Goal: Task Accomplishment & Management: Complete application form

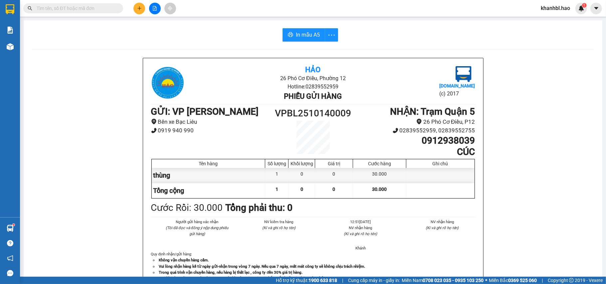
click at [140, 7] on icon "plus" at bounding box center [139, 8] width 5 height 5
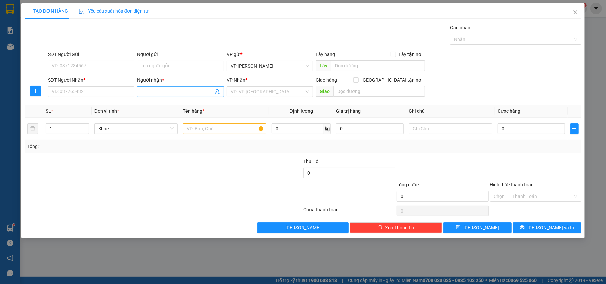
click at [170, 92] on input "Người nhận *" at bounding box center [177, 91] width 72 height 7
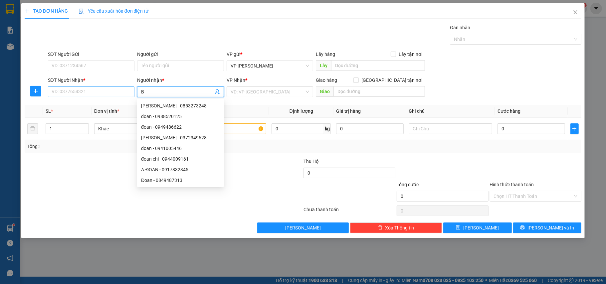
type input "B"
click at [121, 93] on input "SĐT Người Nhận *" at bounding box center [91, 92] width 87 height 11
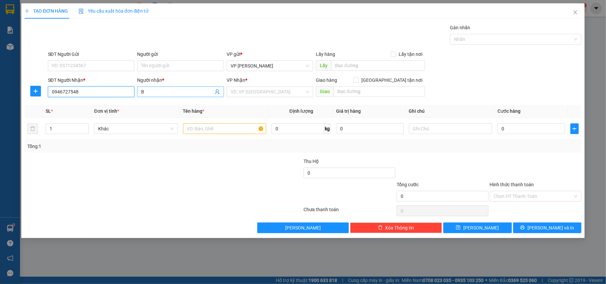
type input "0946727548"
click at [156, 93] on input "B" at bounding box center [177, 91] width 72 height 7
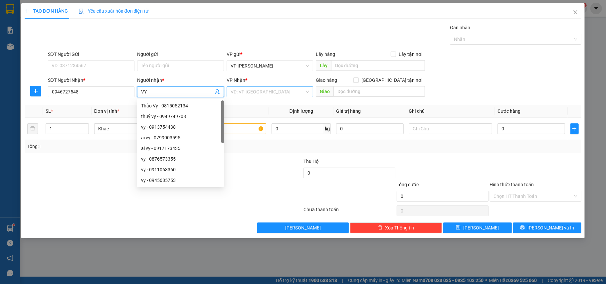
type input "VY"
click at [264, 91] on input "search" at bounding box center [268, 92] width 74 height 10
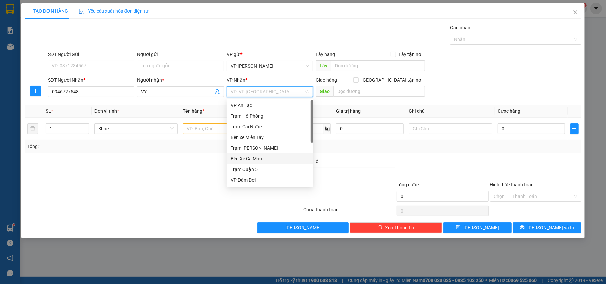
click at [260, 158] on div "Bến Xe Cà Mau" at bounding box center [270, 158] width 79 height 7
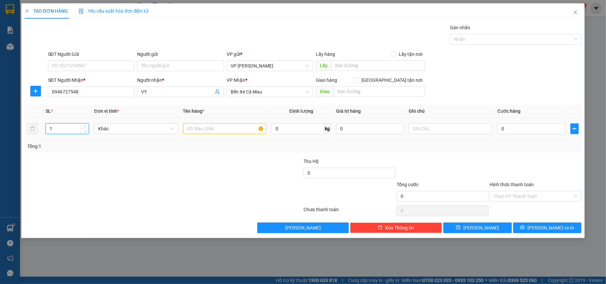
click at [59, 132] on input "1" at bounding box center [67, 129] width 43 height 10
type input "2"
click at [214, 132] on input "text" at bounding box center [225, 129] width 84 height 11
type input "THUNG"
click at [519, 127] on input "0" at bounding box center [531, 129] width 67 height 11
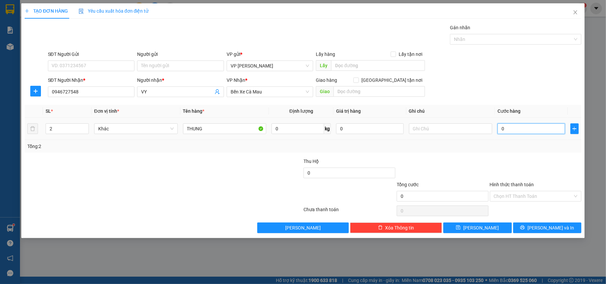
type input "006"
type input "6"
type input "006.000.601"
type input "6.000.601"
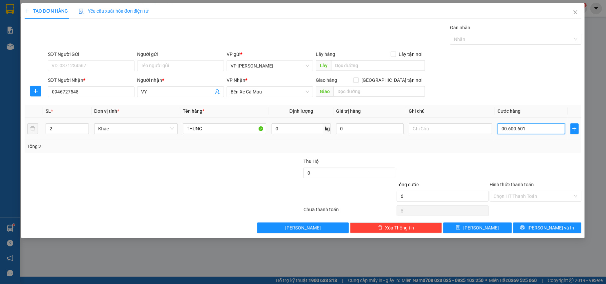
type input "6.000.601"
type input "00.600.060"
type input "600.060"
type input "0.060"
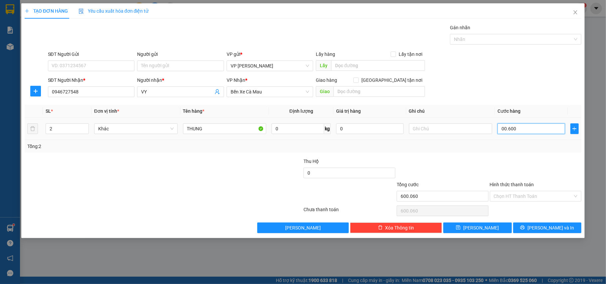
type input "60"
type input "00"
type input "0"
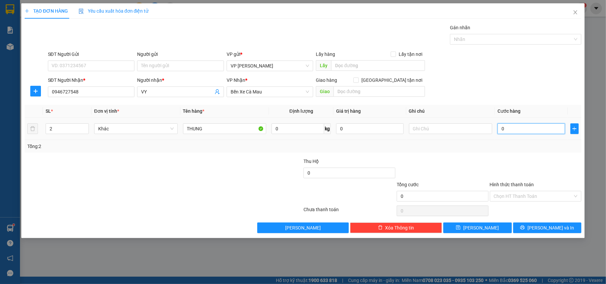
type input "006"
type input "6"
type input "0.060"
type input "60"
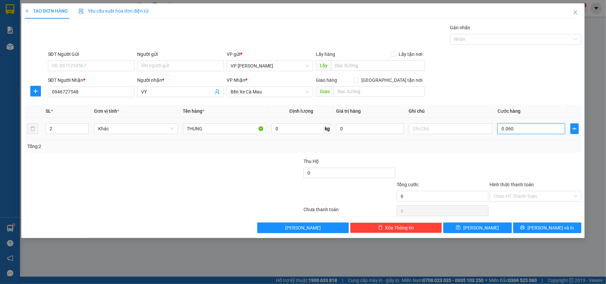
type input "60"
click at [540, 233] on button "[PERSON_NAME] và In" at bounding box center [547, 228] width 69 height 11
type input "60.000"
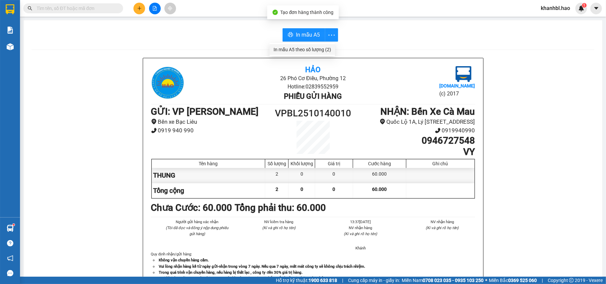
click at [327, 49] on div "In mẫu A5 theo số lượng (2)" at bounding box center [303, 49] width 58 height 7
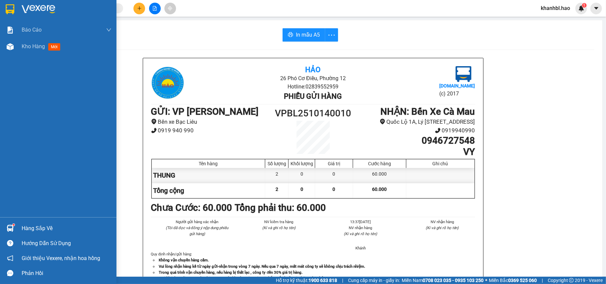
click at [7, 8] on img at bounding box center [10, 9] width 9 height 10
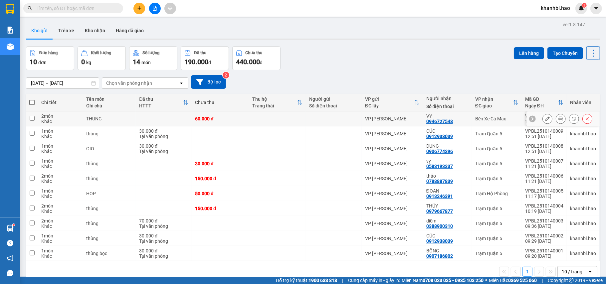
click at [543, 123] on button at bounding box center [547, 119] width 9 height 12
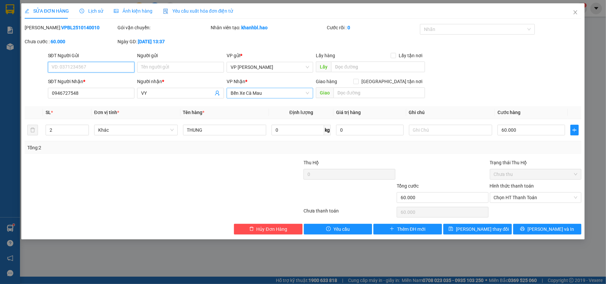
click at [269, 94] on span "Bến Xe Cà Mau" at bounding box center [270, 93] width 79 height 10
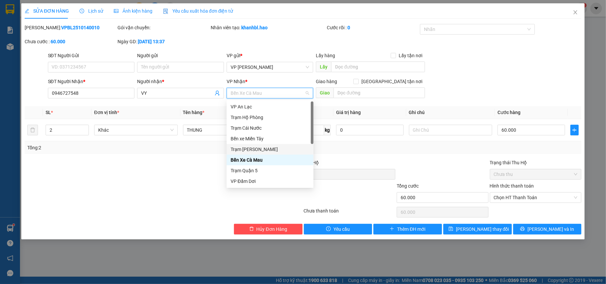
click at [252, 148] on div "Trạm [PERSON_NAME]" at bounding box center [270, 149] width 79 height 7
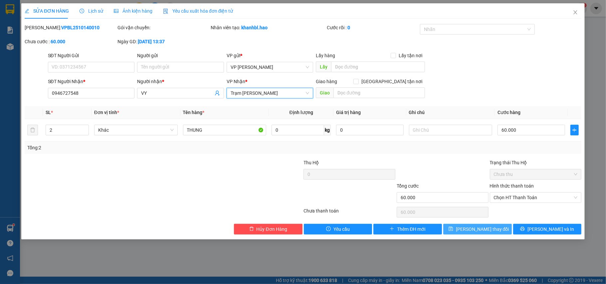
drag, startPoint x: 468, startPoint y: 231, endPoint x: 471, endPoint y: 227, distance: 4.8
click at [469, 232] on button "[PERSON_NAME] thay đổi" at bounding box center [478, 229] width 69 height 11
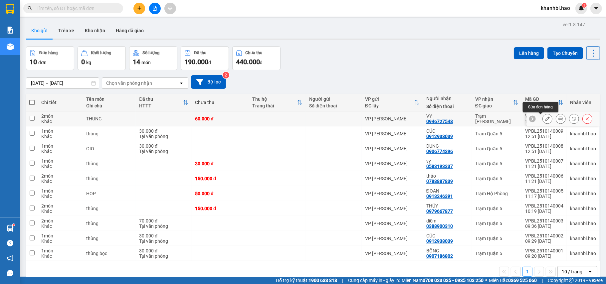
click at [545, 121] on icon at bounding box center [547, 119] width 5 height 5
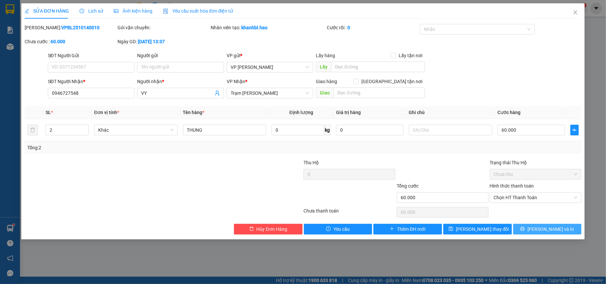
click at [554, 230] on span "[PERSON_NAME] và In" at bounding box center [551, 229] width 47 height 7
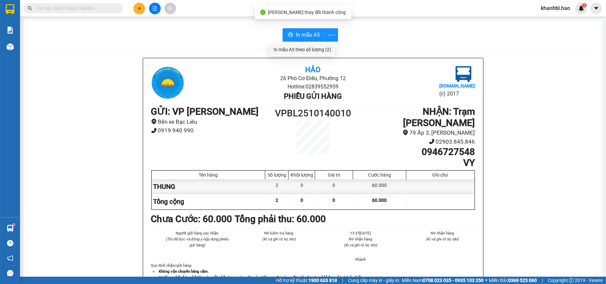
click at [324, 47] on div "In mẫu A5 theo số lượng (2)" at bounding box center [303, 49] width 58 height 7
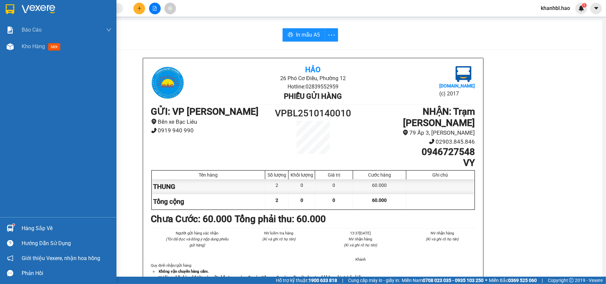
click at [8, 3] on div at bounding box center [58, 11] width 117 height 22
drag, startPoint x: 8, startPoint y: 3, endPoint x: 33, endPoint y: 45, distance: 49.2
click at [8, 1] on div at bounding box center [58, 11] width 117 height 22
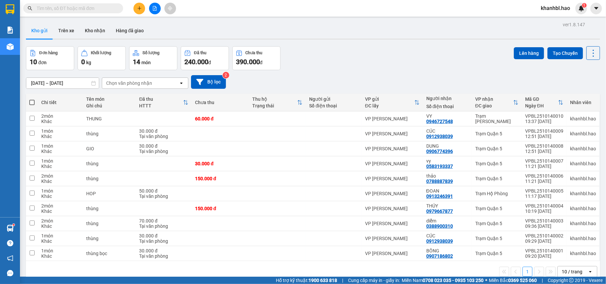
drag, startPoint x: 41, startPoint y: 27, endPoint x: 177, endPoint y: 67, distance: 142.0
click at [43, 28] on button "Kho gửi" at bounding box center [39, 31] width 27 height 16
click at [489, 116] on div "Trạm [PERSON_NAME]" at bounding box center [497, 119] width 43 height 11
checkbox input "true"
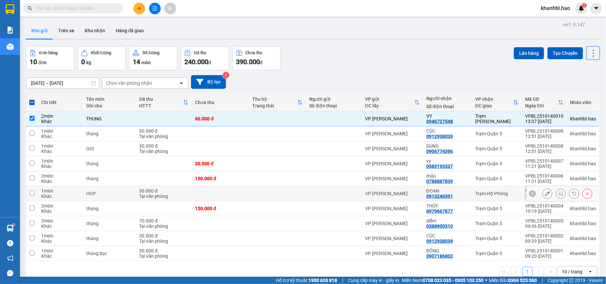
click at [499, 196] on div "Trạm Hộ Phòng" at bounding box center [497, 193] width 43 height 5
checkbox input "true"
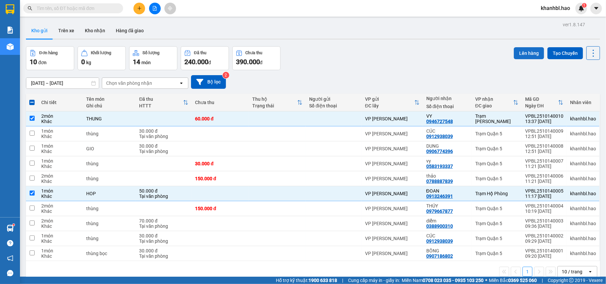
click at [520, 47] on button "Lên hàng" at bounding box center [529, 53] width 30 height 12
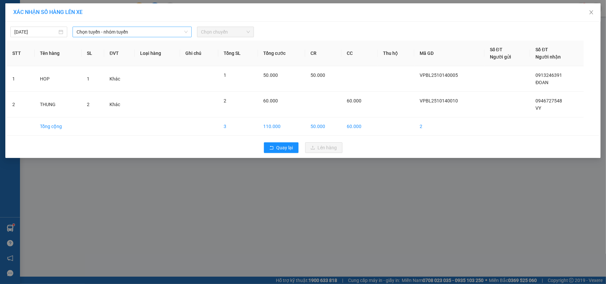
drag, startPoint x: 131, startPoint y: 29, endPoint x: 135, endPoint y: 29, distance: 4.0
click at [131, 29] on span "Chọn tuyến - nhóm tuyến" at bounding box center [132, 32] width 111 height 10
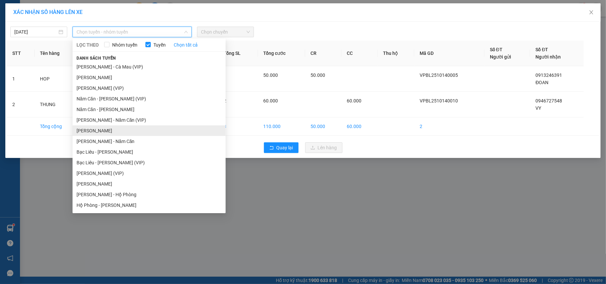
click at [118, 129] on li "[PERSON_NAME]" at bounding box center [149, 131] width 153 height 11
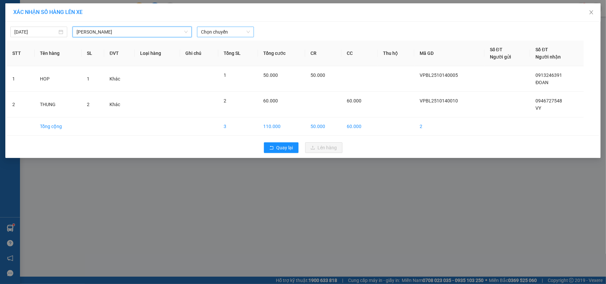
click at [231, 29] on span "Chọn chuyến" at bounding box center [225, 32] width 49 height 10
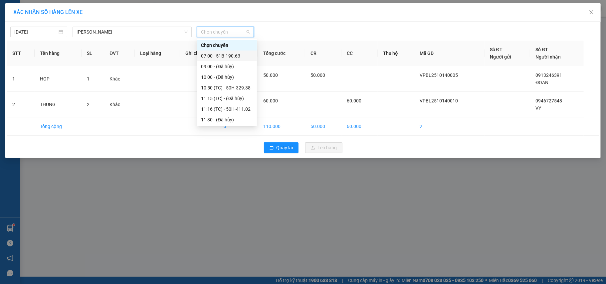
click at [232, 55] on div "07:00 - 51B-190.63" at bounding box center [227, 55] width 52 height 7
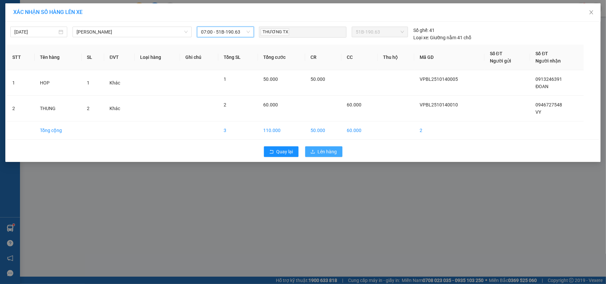
click at [315, 154] on icon "upload" at bounding box center [313, 152] width 4 height 4
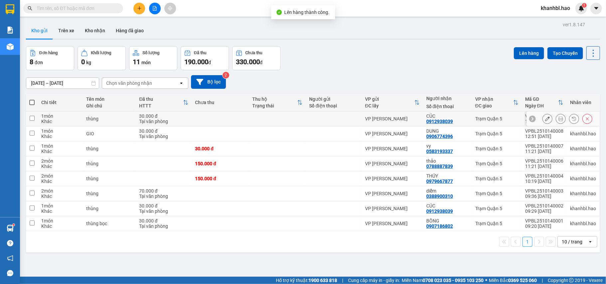
click at [489, 118] on div "Trạm Quận 5" at bounding box center [497, 118] width 43 height 5
checkbox input "true"
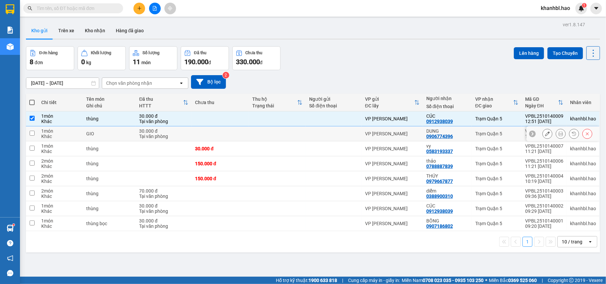
click at [489, 133] on div "Trạm Quận 5" at bounding box center [497, 133] width 43 height 5
checkbox input "true"
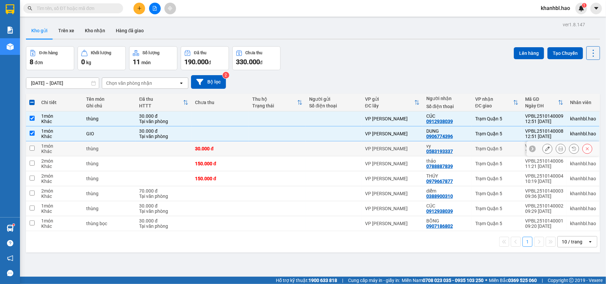
drag, startPoint x: 489, startPoint y: 150, endPoint x: 490, endPoint y: 156, distance: 6.7
click at [489, 151] on div "Trạm Quận 5" at bounding box center [497, 148] width 43 height 5
checkbox input "true"
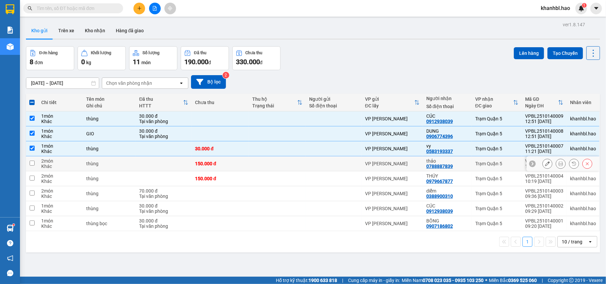
click at [490, 167] on div "Trạm Quận 5" at bounding box center [497, 163] width 43 height 5
checkbox input "true"
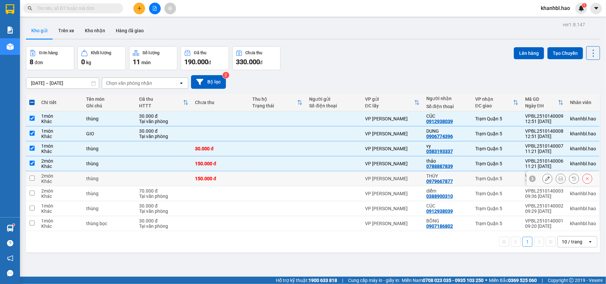
click at [490, 183] on td "Trạm Quận 5" at bounding box center [497, 178] width 50 height 15
checkbox input "true"
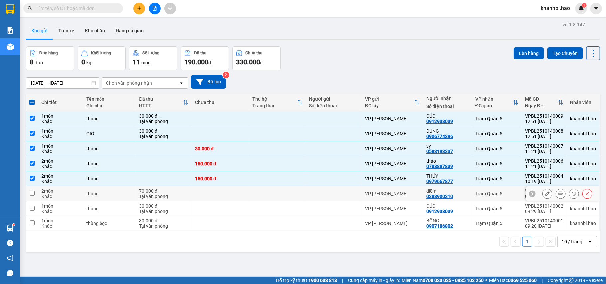
click at [489, 194] on div "Trạm Quận 5" at bounding box center [497, 193] width 43 height 5
checkbox input "true"
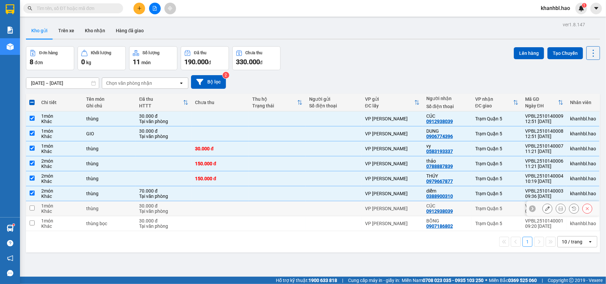
drag, startPoint x: 489, startPoint y: 211, endPoint x: 489, endPoint y: 215, distance: 4.0
click at [489, 211] on div "Trạm Quận 5" at bounding box center [497, 208] width 43 height 5
checkbox input "true"
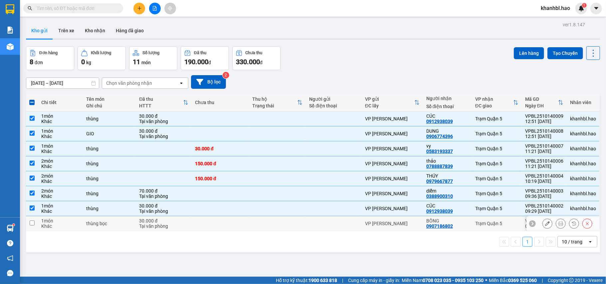
click at [489, 226] on div "Trạm Quận 5" at bounding box center [497, 223] width 43 height 5
checkbox input "true"
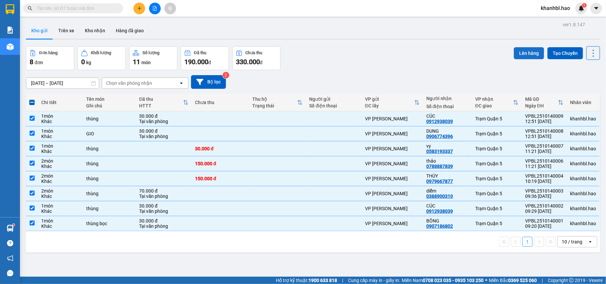
click at [517, 48] on button "Lên hàng" at bounding box center [529, 53] width 30 height 12
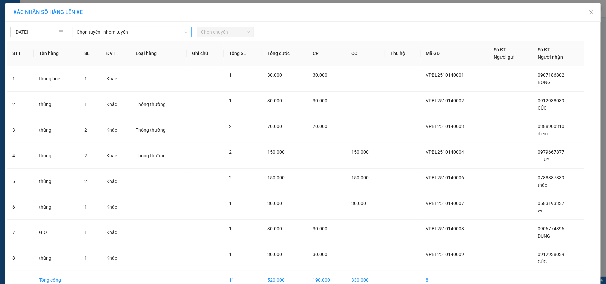
click at [100, 27] on div "Chọn tuyến - nhóm tuyến" at bounding box center [132, 32] width 119 height 11
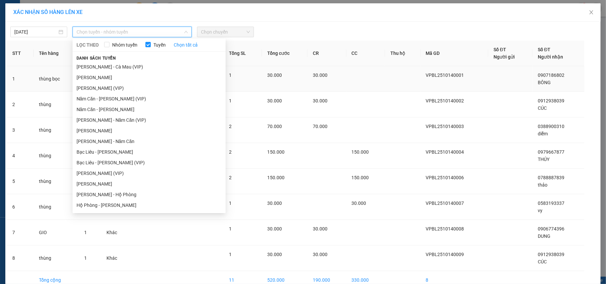
click at [107, 76] on li "[PERSON_NAME]" at bounding box center [149, 77] width 153 height 11
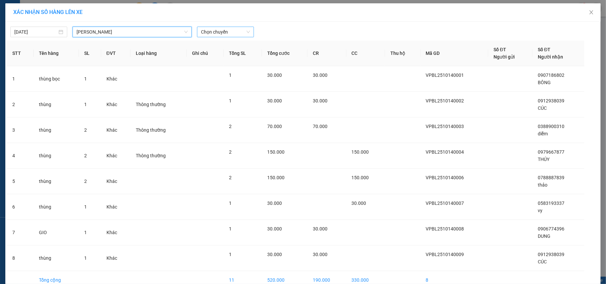
click at [216, 30] on span "Chọn chuyến" at bounding box center [225, 32] width 49 height 10
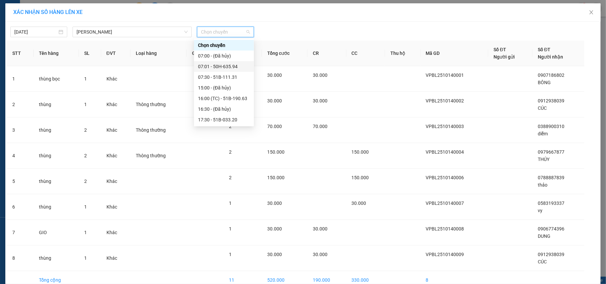
click at [228, 65] on div "07:01 - 50H-635.94" at bounding box center [224, 66] width 52 height 7
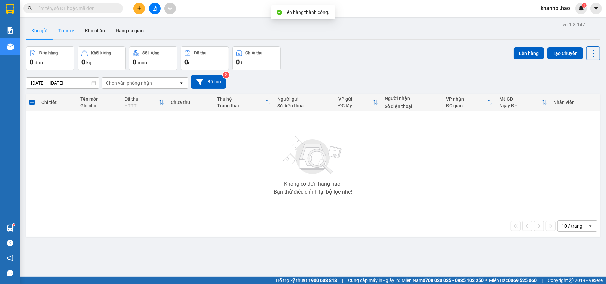
click at [68, 27] on button "Trên xe" at bounding box center [66, 31] width 27 height 16
click at [68, 28] on button "Trên xe" at bounding box center [66, 31] width 27 height 16
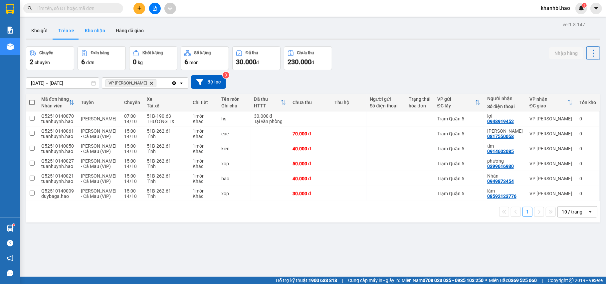
click at [86, 30] on button "Kho nhận" at bounding box center [95, 31] width 31 height 16
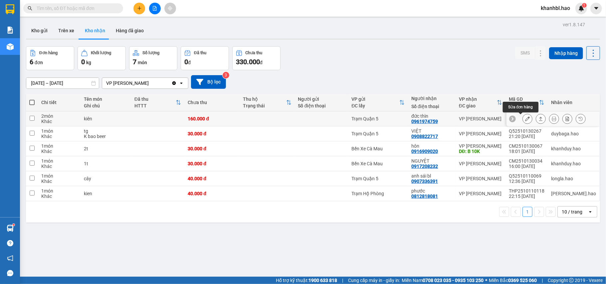
click at [525, 120] on icon at bounding box center [527, 119] width 5 height 5
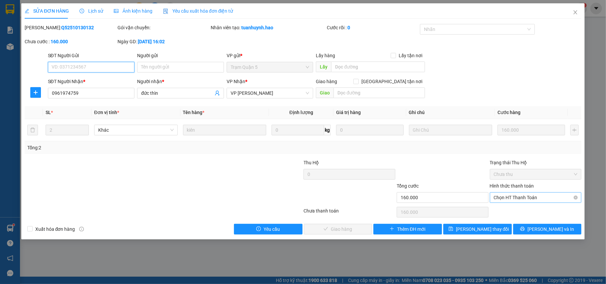
click at [569, 194] on span "Chọn HT Thanh Toán" at bounding box center [536, 198] width 84 height 10
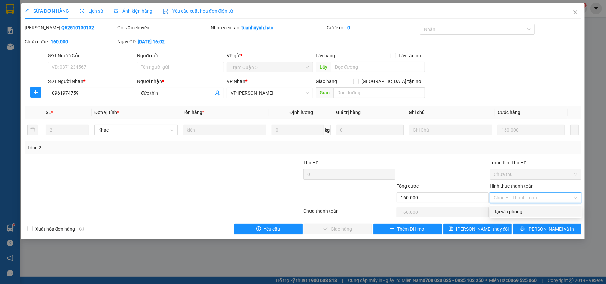
drag, startPoint x: 533, startPoint y: 214, endPoint x: 522, endPoint y: 214, distance: 10.7
click at [533, 216] on div "Tại văn phòng" at bounding box center [536, 211] width 92 height 11
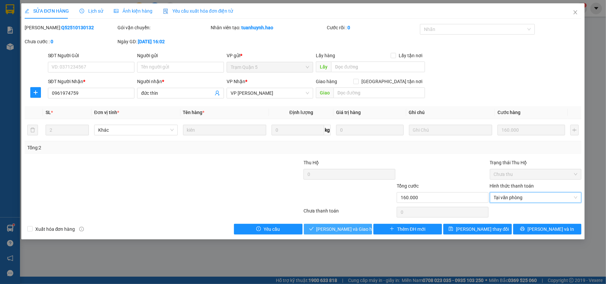
click at [357, 232] on span "[PERSON_NAME] và Giao hàng" at bounding box center [349, 229] width 64 height 7
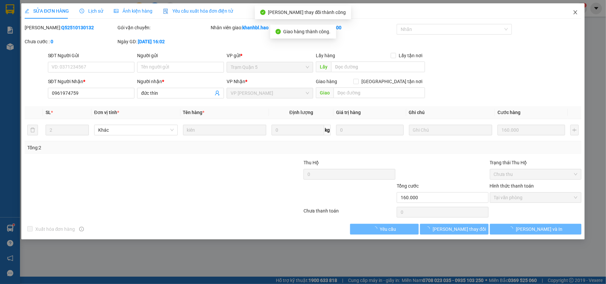
click at [574, 13] on icon "close" at bounding box center [575, 12] width 5 height 5
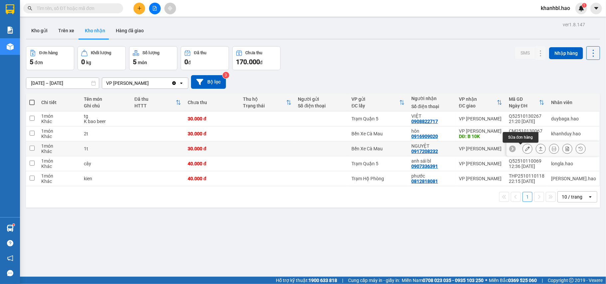
click at [525, 151] on icon at bounding box center [527, 149] width 5 height 5
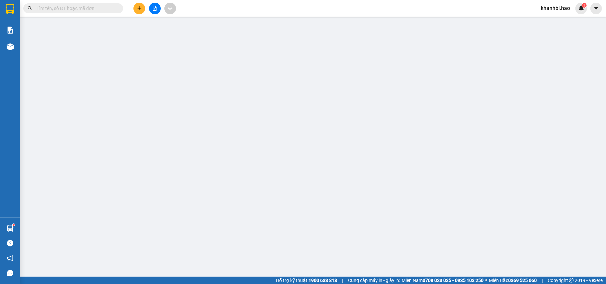
type input "0917208232"
type input "NGUYỆT"
type input "30.000"
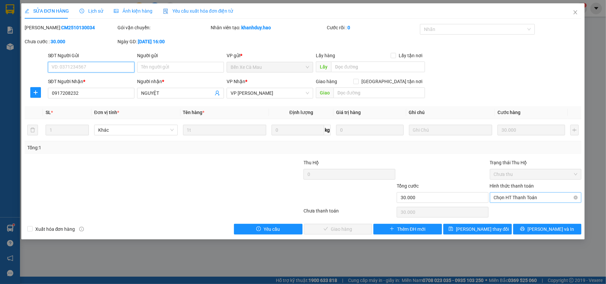
drag, startPoint x: 523, startPoint y: 196, endPoint x: 520, endPoint y: 198, distance: 3.6
click at [522, 198] on span "Chọn HT Thanh Toán" at bounding box center [536, 198] width 84 height 10
click at [520, 197] on span "Chọn HT Thanh Toán" at bounding box center [536, 198] width 84 height 10
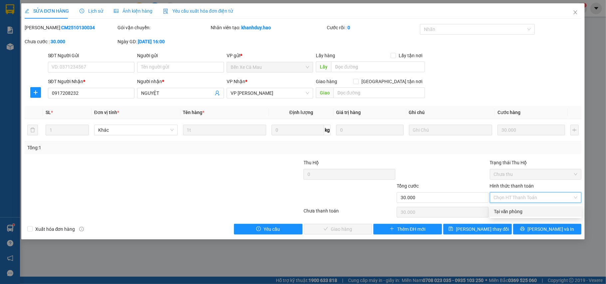
click at [485, 210] on div "Total Paid Fee 0 Total UnPaid Fee 30.000 Cash Collection Total Fee Mã ĐH: CM251…" at bounding box center [303, 129] width 557 height 211
click at [542, 212] on div "Tại văn phòng" at bounding box center [536, 211] width 84 height 7
type input "0"
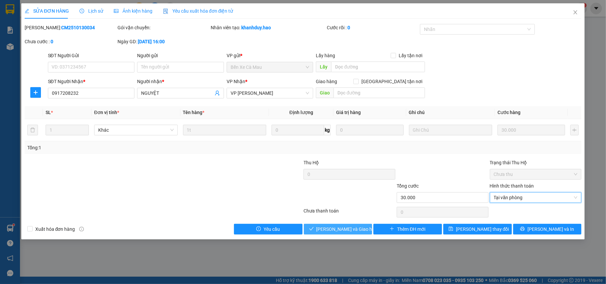
drag, startPoint x: 359, startPoint y: 231, endPoint x: 351, endPoint y: 242, distance: 13.3
click at [359, 232] on span "[PERSON_NAME] và Giao hàng" at bounding box center [349, 229] width 64 height 7
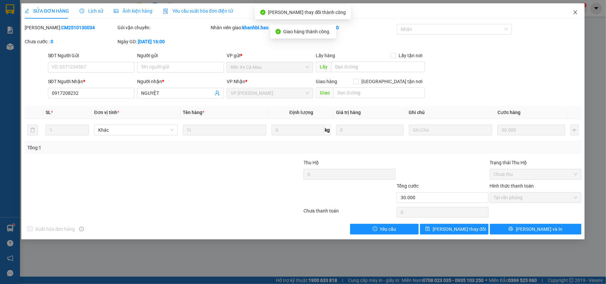
click at [576, 12] on icon "close" at bounding box center [576, 12] width 4 height 4
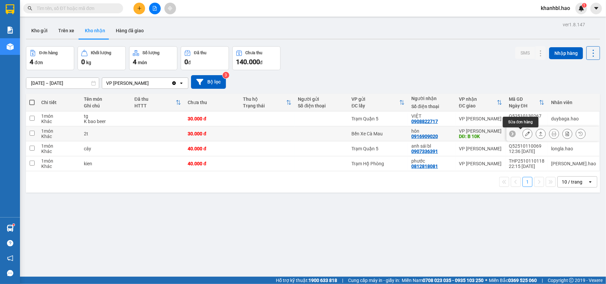
click at [525, 133] on icon at bounding box center [527, 134] width 5 height 5
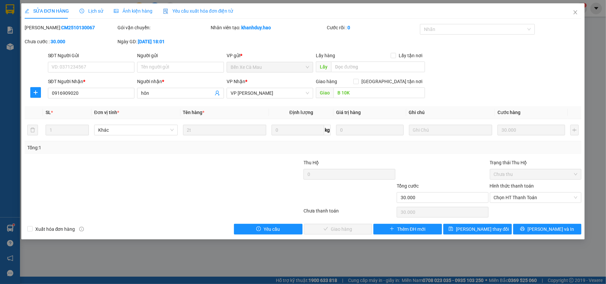
click at [137, 9] on span "Ảnh kiện hàng" at bounding box center [133, 10] width 39 height 5
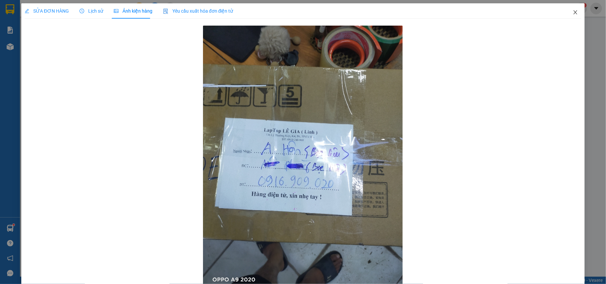
click at [573, 12] on icon "close" at bounding box center [575, 12] width 5 height 5
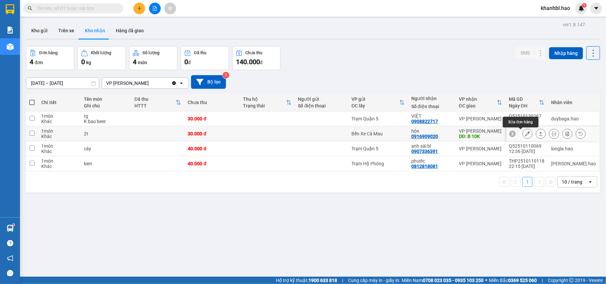
click at [525, 133] on icon at bounding box center [527, 134] width 5 height 5
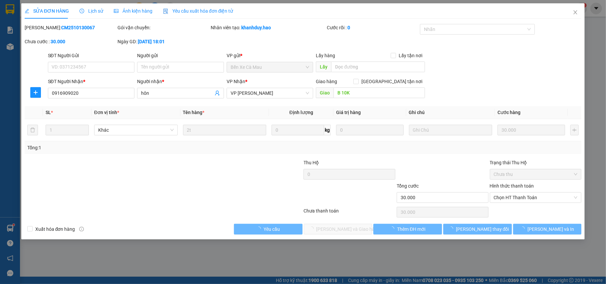
type input "0916909020"
type input "hôn"
type input "B 10K"
type input "30.000"
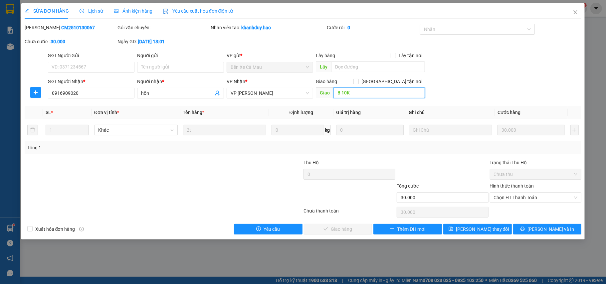
click at [364, 90] on input "B 10K" at bounding box center [380, 93] width 92 height 11
click at [495, 229] on button "[PERSON_NAME] thay đổi" at bounding box center [478, 229] width 69 height 11
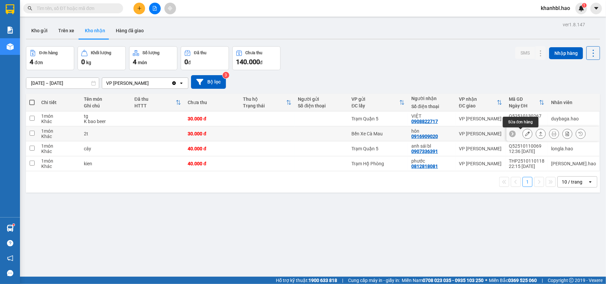
click at [525, 135] on icon at bounding box center [527, 134] width 5 height 5
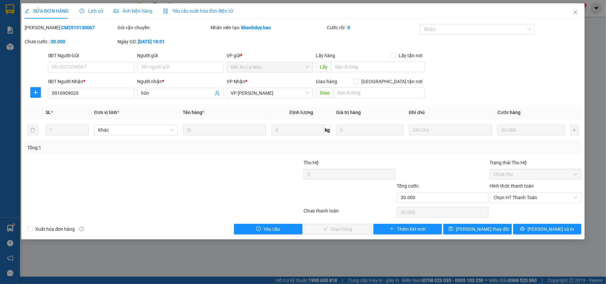
click at [143, 8] on span "Ảnh kiện hàng" at bounding box center [133, 10] width 39 height 5
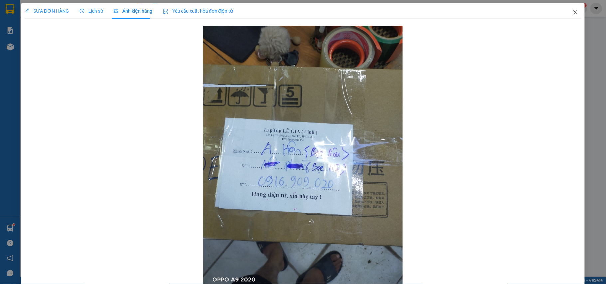
click at [574, 12] on icon "close" at bounding box center [576, 12] width 4 height 4
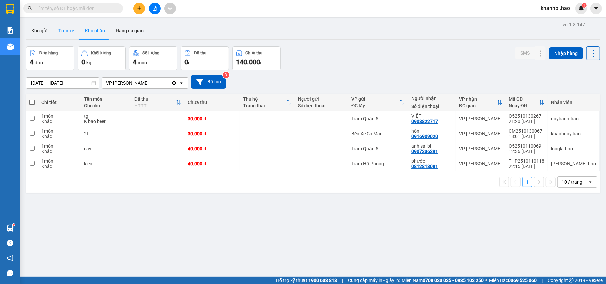
click at [68, 30] on button "Trên xe" at bounding box center [66, 31] width 27 height 16
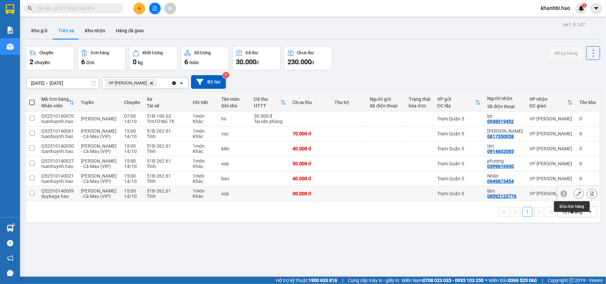
click at [577, 196] on icon at bounding box center [579, 193] width 5 height 5
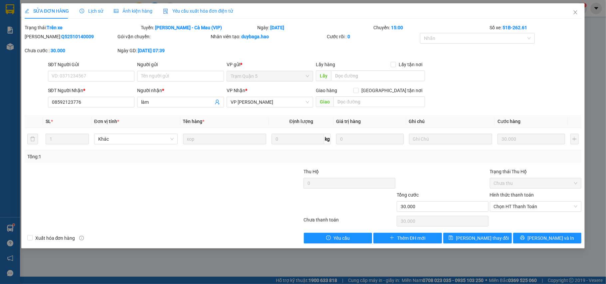
click at [130, 12] on span "Ảnh kiện hàng" at bounding box center [133, 10] width 39 height 5
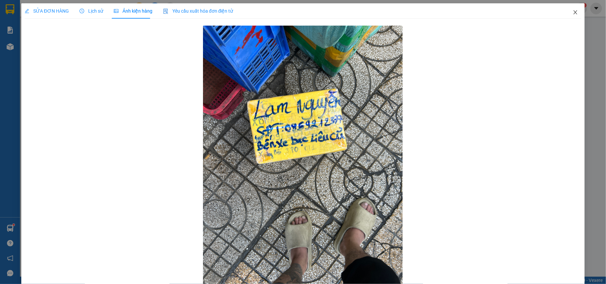
click at [573, 12] on icon "close" at bounding box center [575, 12] width 5 height 5
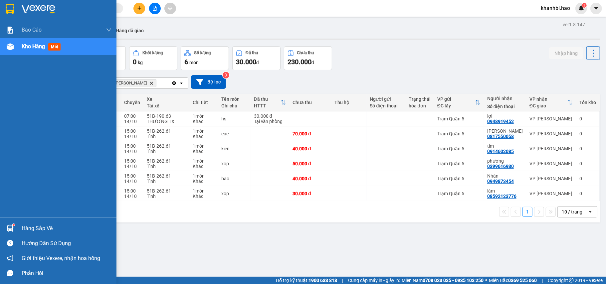
click at [9, 9] on img at bounding box center [10, 9] width 9 height 10
click at [10, 9] on img at bounding box center [10, 9] width 9 height 10
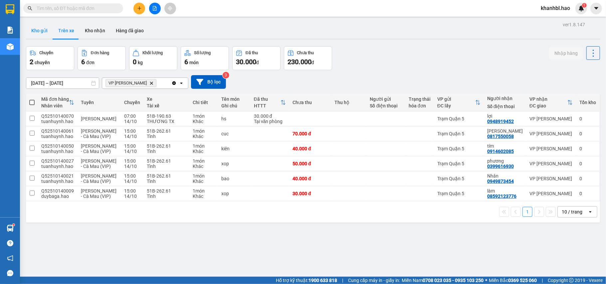
click at [37, 31] on button "Kho gửi" at bounding box center [39, 31] width 27 height 16
click at [37, 32] on button "Kho gửi" at bounding box center [39, 31] width 27 height 16
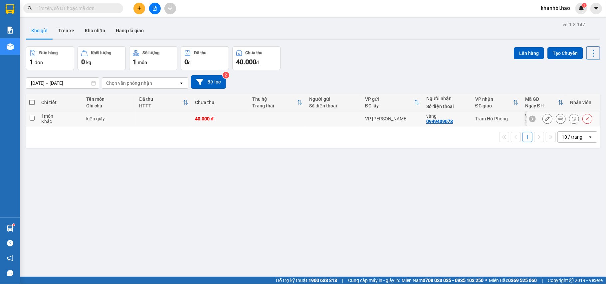
click at [545, 119] on icon at bounding box center [547, 119] width 5 height 5
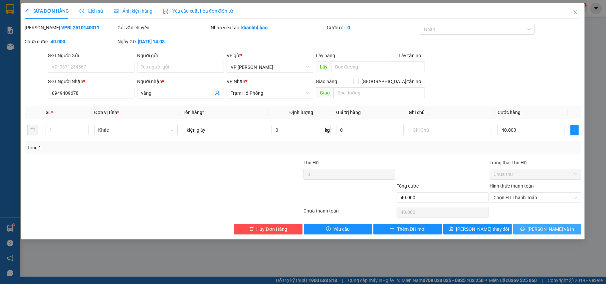
click at [533, 229] on button "[PERSON_NAME] và In" at bounding box center [547, 229] width 69 height 11
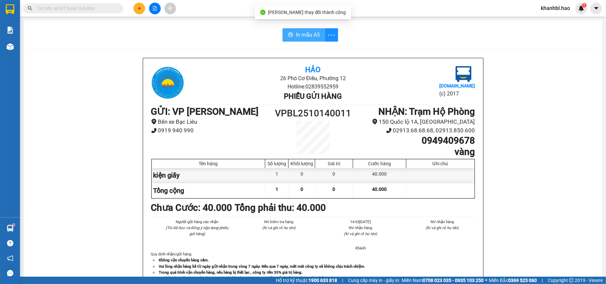
click at [316, 37] on span "In mẫu A5" at bounding box center [308, 35] width 24 height 8
